Goal: Contribute content

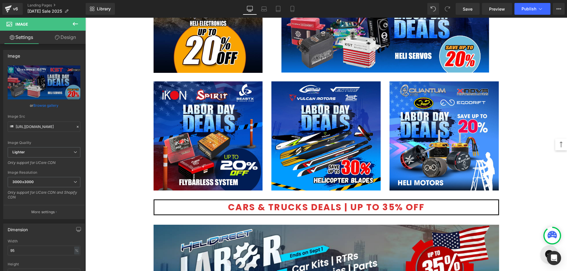
scroll to position [951, 0]
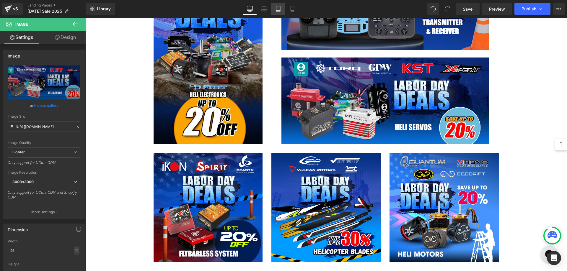
click at [277, 9] on icon at bounding box center [278, 9] width 6 height 6
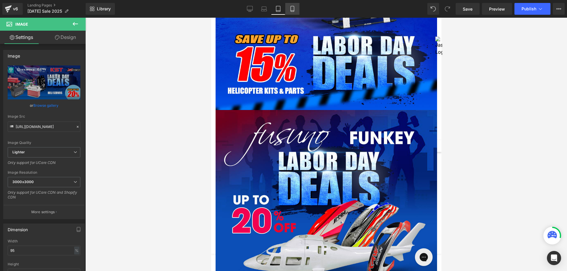
scroll to position [1480, 0]
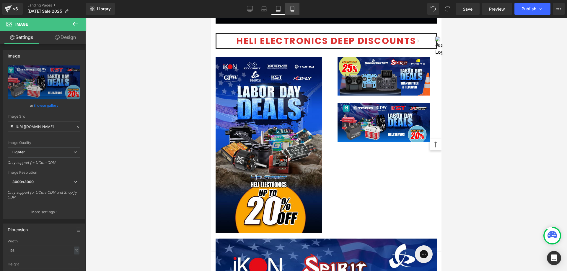
click at [292, 9] on icon at bounding box center [292, 9] width 6 height 6
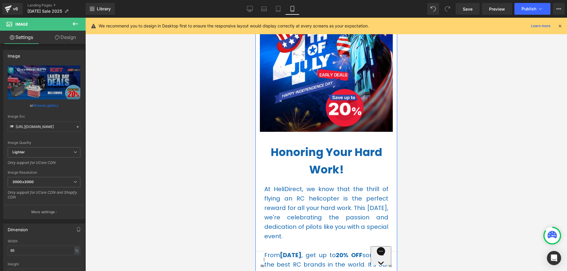
scroll to position [0, 0]
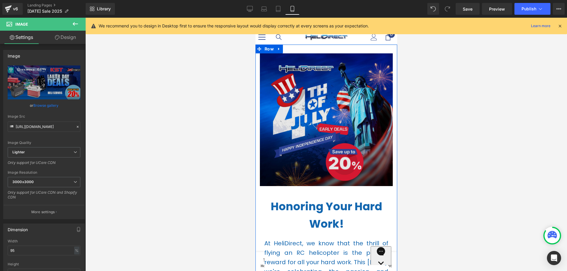
click at [307, 120] on img at bounding box center [326, 116] width 133 height 142
click at [325, 101] on img at bounding box center [326, 116] width 133 height 142
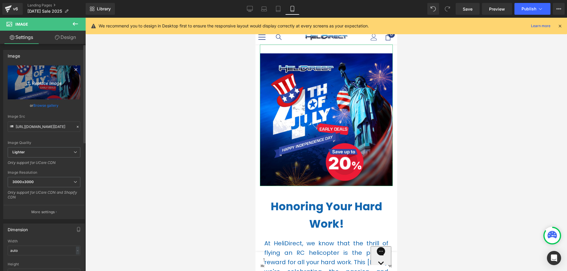
click at [33, 81] on icon "Replace Image" at bounding box center [43, 82] width 47 height 7
type input "C:\fakepath\Banner-[DATE] Deals-(1) 1080 copy 2.jpg"
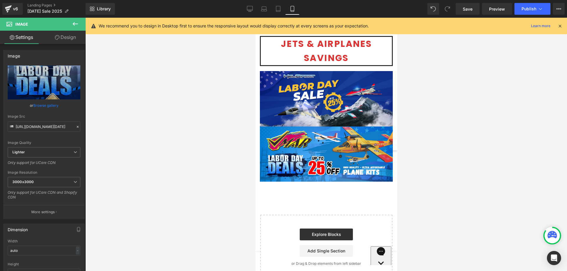
scroll to position [3012, 0]
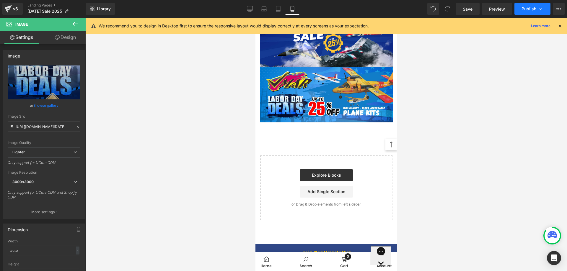
click at [531, 10] on span "Publish" at bounding box center [528, 8] width 15 height 5
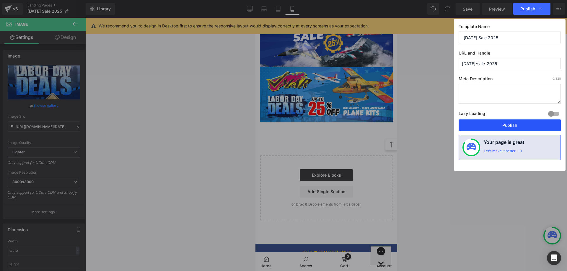
click at [471, 127] on button "Publish" at bounding box center [510, 126] width 102 height 12
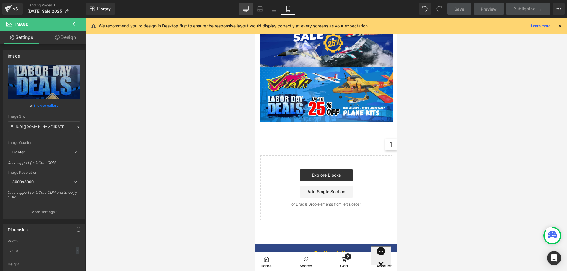
click at [245, 7] on icon at bounding box center [246, 9] width 6 height 6
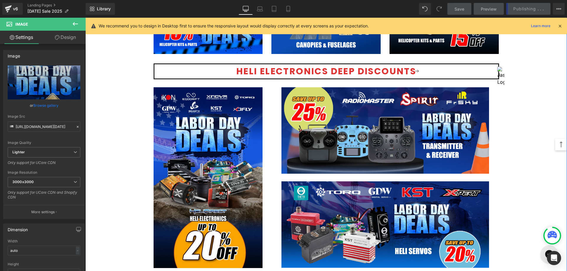
scroll to position [974, 0]
